Goal: Information Seeking & Learning: Learn about a topic

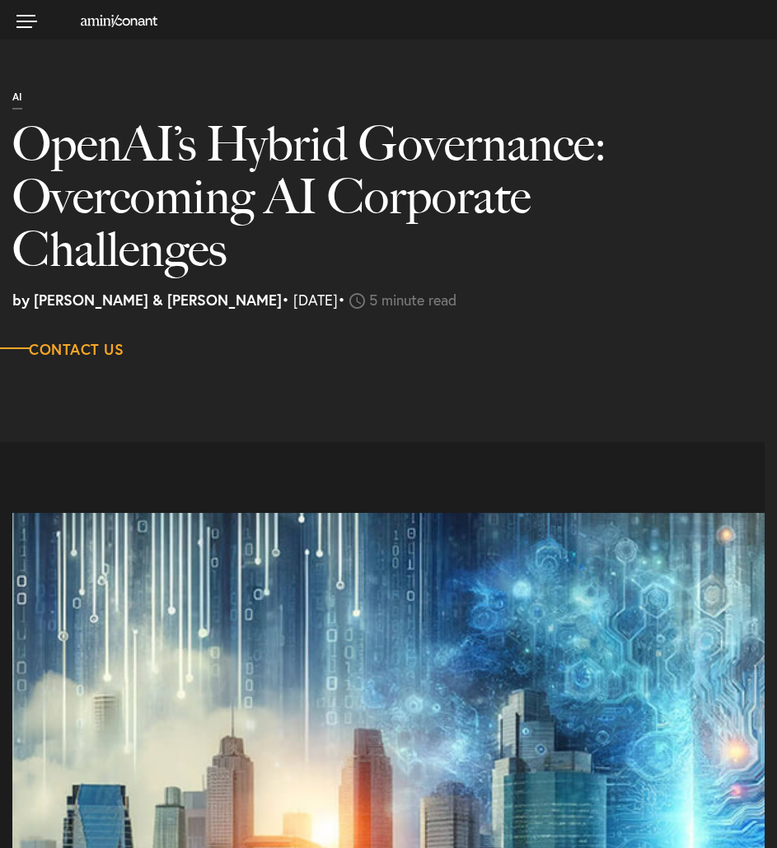
select select "VN"
select select "Austin"
select select "Business and Civil Litigation"
drag, startPoint x: 35, startPoint y: 297, endPoint x: 142, endPoint y: 302, distance: 106.4
click at [142, 302] on strong "by [PERSON_NAME] & [PERSON_NAME]" at bounding box center [146, 300] width 269 height 20
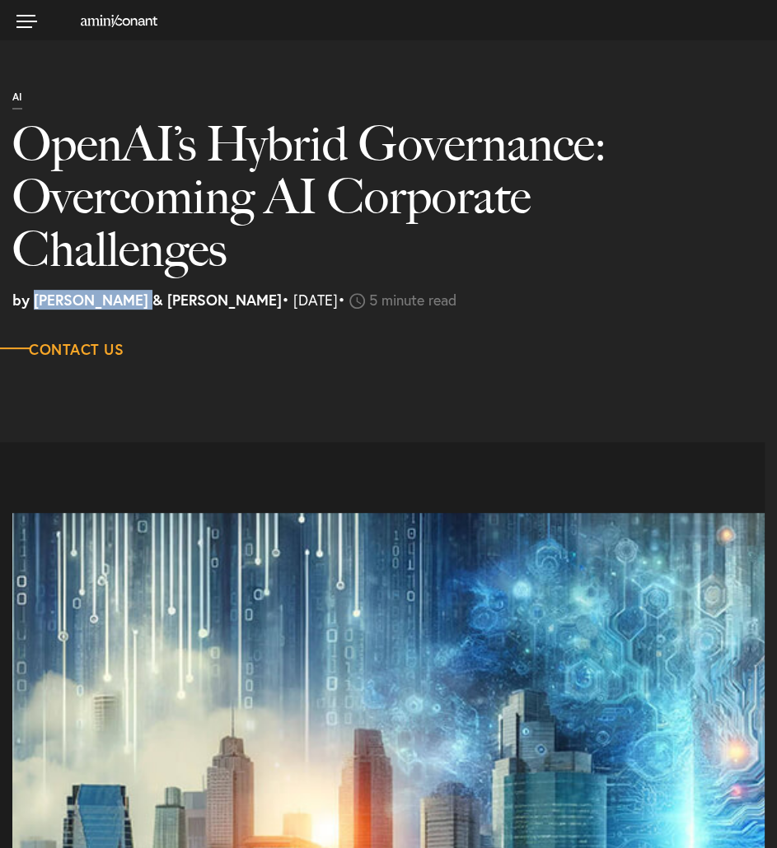
copy strong "Amini & [PERSON_NAME]"
select select "VN"
select select "Austin"
select select "Business and Civil Litigation"
drag, startPoint x: 139, startPoint y: 304, endPoint x: 38, endPoint y: 304, distance: 101.3
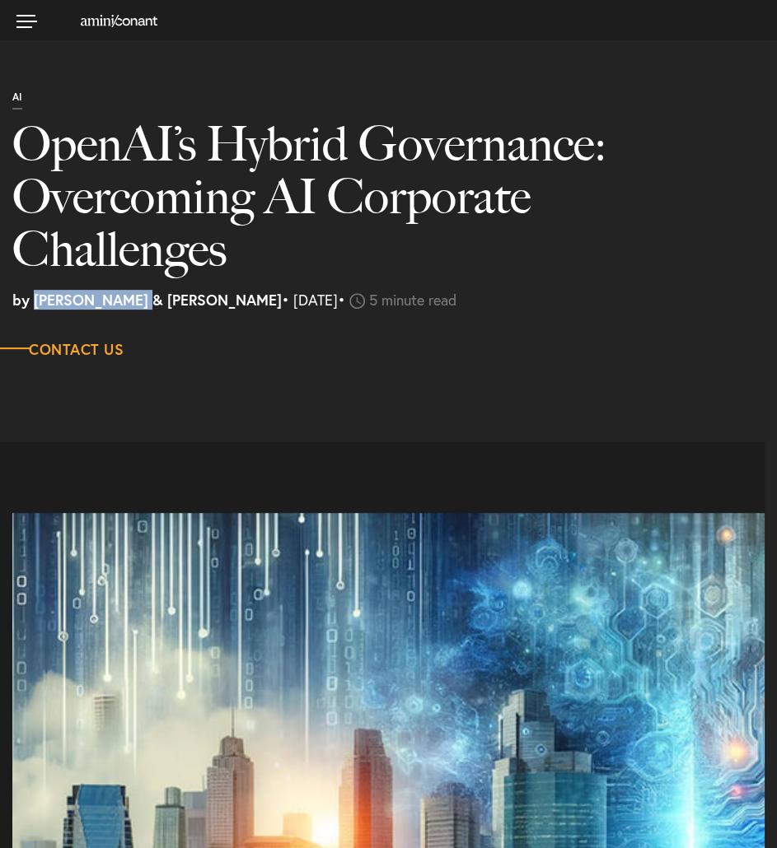
click at [38, 304] on strong "by [PERSON_NAME] & [PERSON_NAME]" at bounding box center [146, 300] width 269 height 20
click at [111, 297] on strong "by [PERSON_NAME] & [PERSON_NAME]" at bounding box center [146, 300] width 269 height 20
copy strong "[PERSON_NAME]"
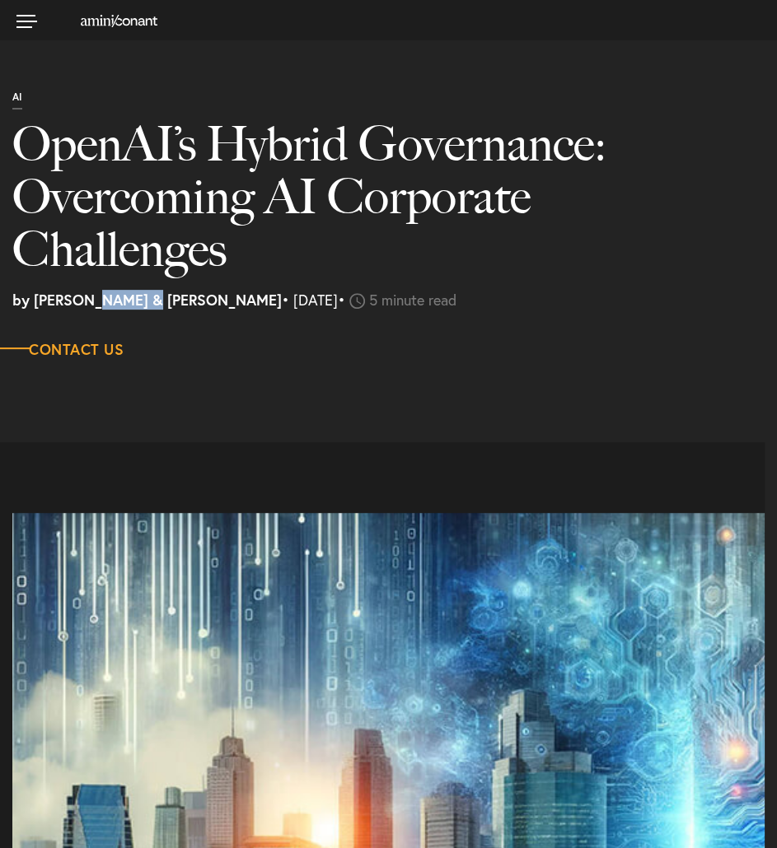
click at [111, 297] on strong "by [PERSON_NAME] & [PERSON_NAME]" at bounding box center [146, 300] width 269 height 20
click at [118, 204] on h1 "OpenAI’s Hybrid Governance: Overcoming AI Corporate Challenges" at bounding box center [369, 205] width 714 height 175
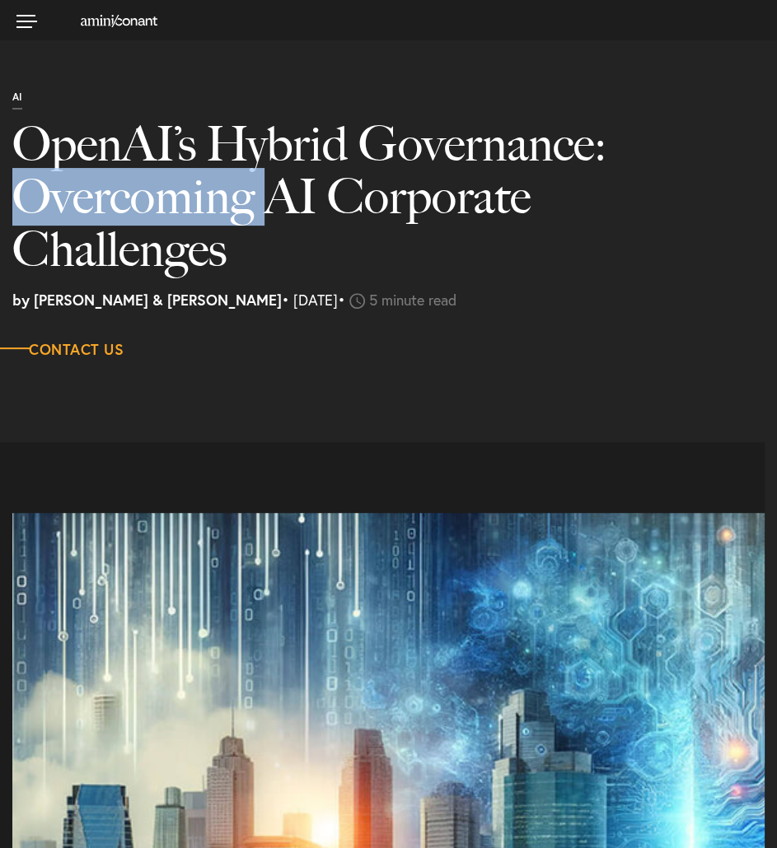
click at [118, 204] on h1 "OpenAI’s Hybrid Governance: Overcoming AI Corporate Challenges" at bounding box center [369, 205] width 714 height 175
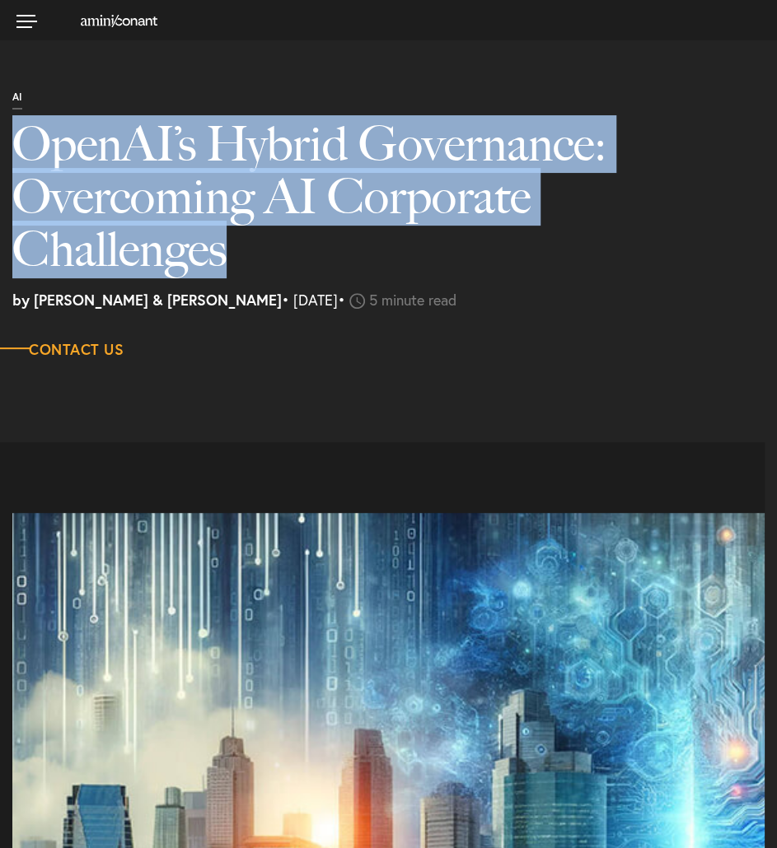
click at [118, 204] on h1 "OpenAI’s Hybrid Governance: Overcoming AI Corporate Challenges" at bounding box center [369, 205] width 714 height 175
copy div "OpenAI’s Hybrid Governance: Overcoming AI Corporate Challenges"
